Goal: Check status: Check status

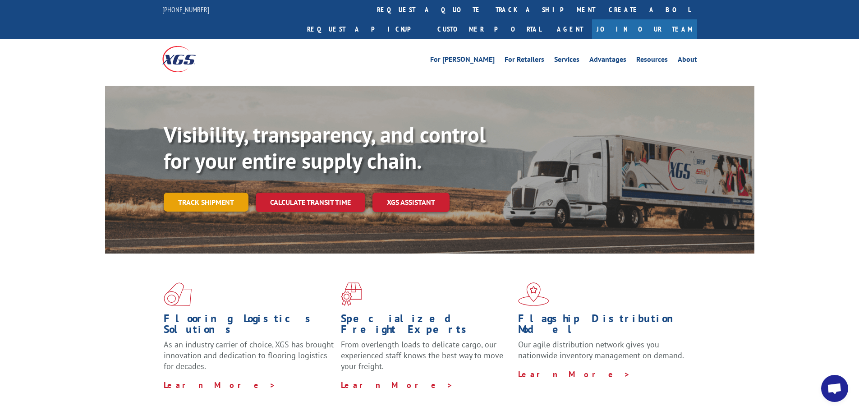
click at [199, 192] on link "Track shipment" at bounding box center [206, 201] width 85 height 19
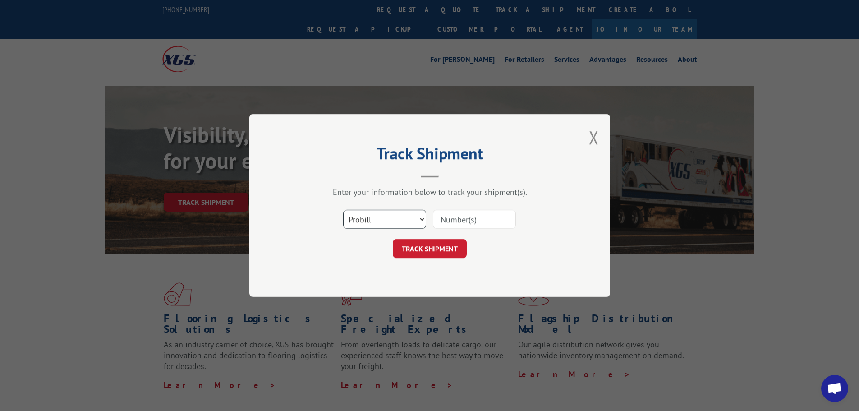
click at [419, 219] on select "Select category... Probill BOL PO" at bounding box center [384, 219] width 83 height 19
select select "bol"
click at [343, 210] on select "Select category... Probill BOL PO" at bounding box center [384, 219] width 83 height 19
click at [448, 218] on input at bounding box center [474, 219] width 83 height 19
type input "244512"
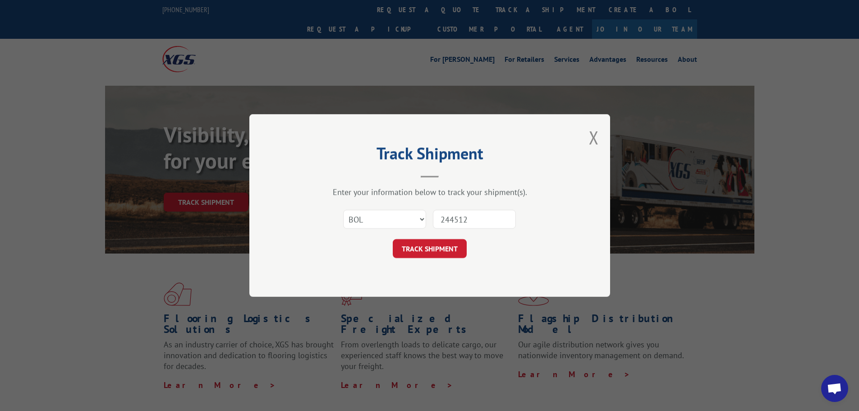
click button "TRACK SHIPMENT" at bounding box center [430, 248] width 74 height 19
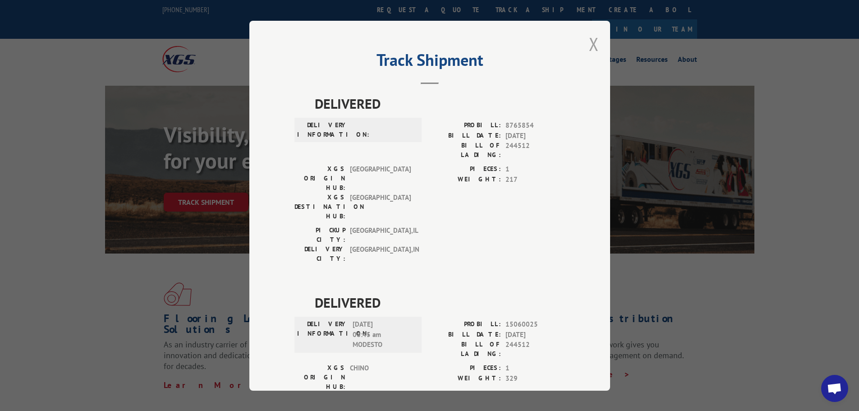
click at [589, 45] on button "Close modal" at bounding box center [594, 44] width 10 height 24
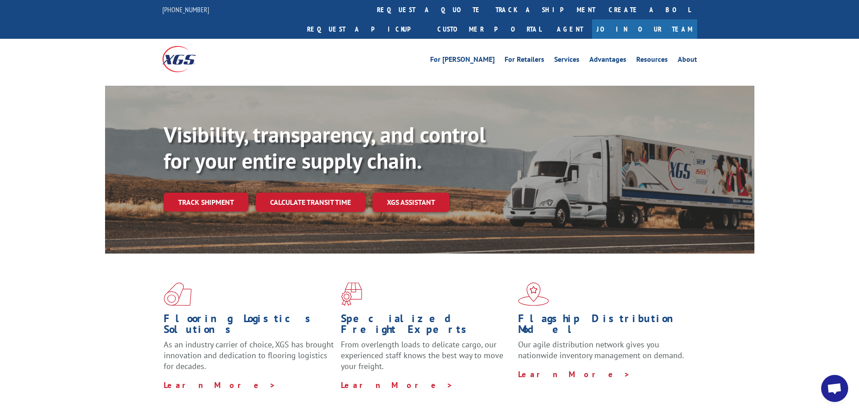
click at [60, 295] on div "Flooring Logistics Solutions As an industry carrier of choice, XGS has brought …" at bounding box center [429, 343] width 859 height 181
click at [89, 287] on div "Flooring Logistics Solutions As an industry carrier of choice, XGS has brought …" at bounding box center [429, 343] width 859 height 181
